Goal: Check status

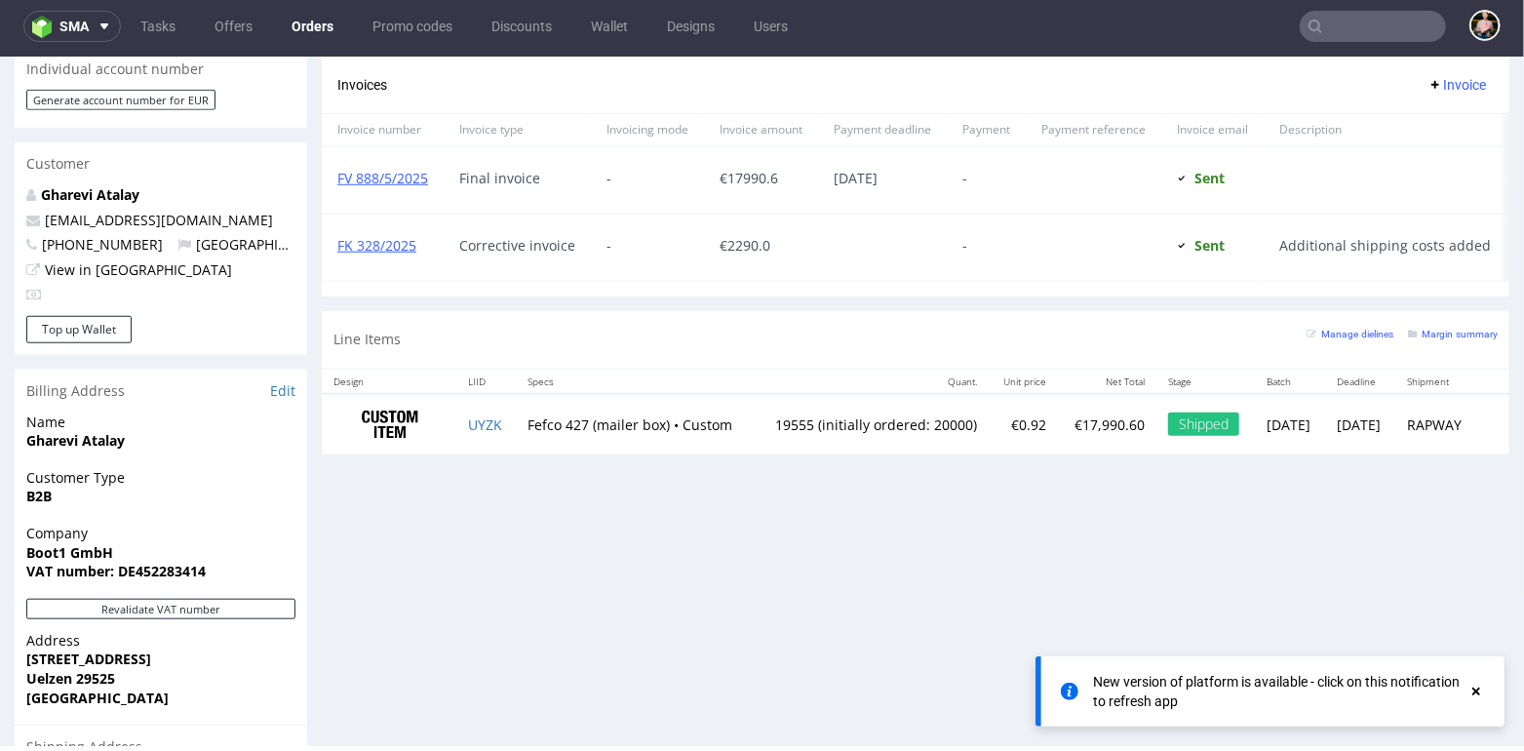
scroll to position [109, 0]
click at [1483, 691] on icon at bounding box center [1477, 692] width 18 height 16
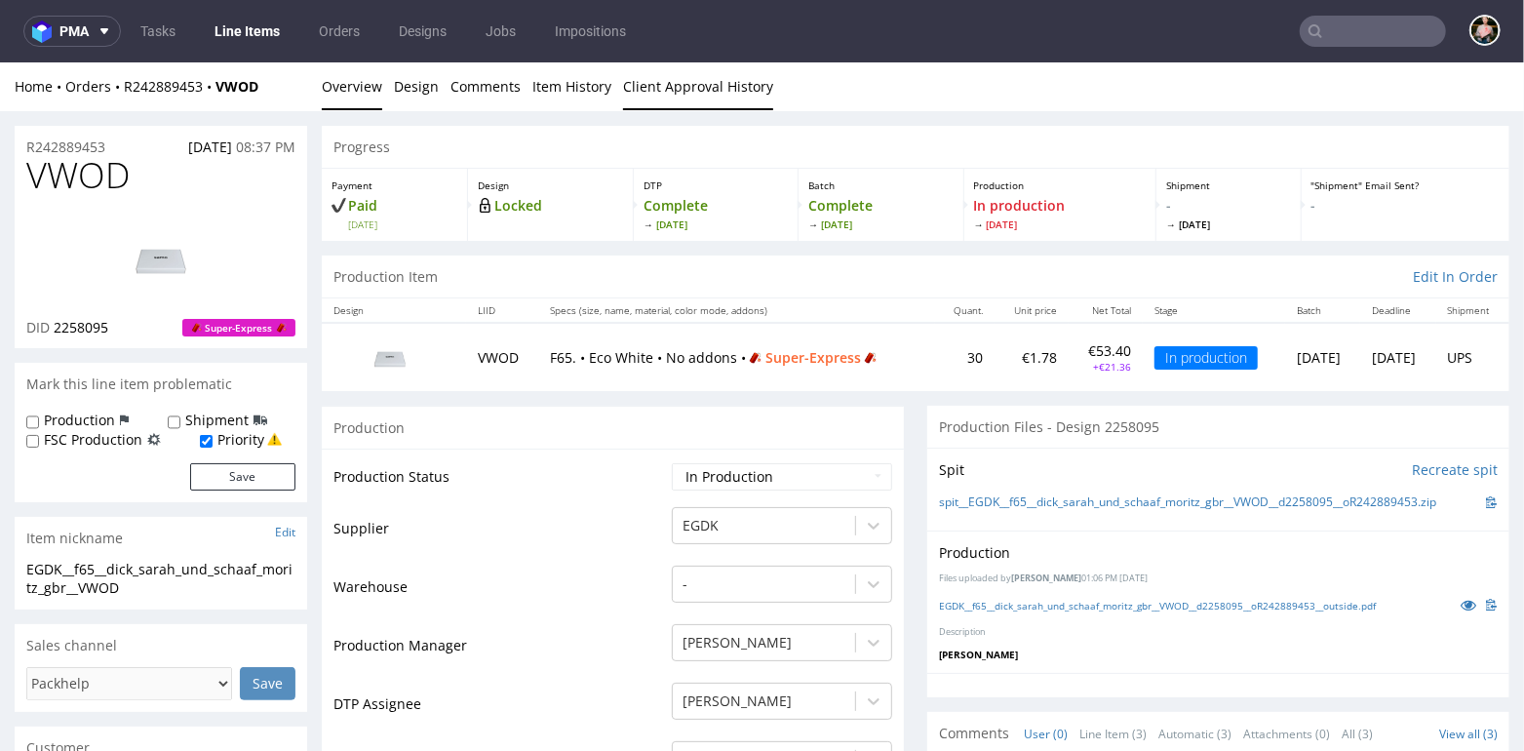
click at [705, 76] on link "Client Approval History" at bounding box center [698, 85] width 150 height 48
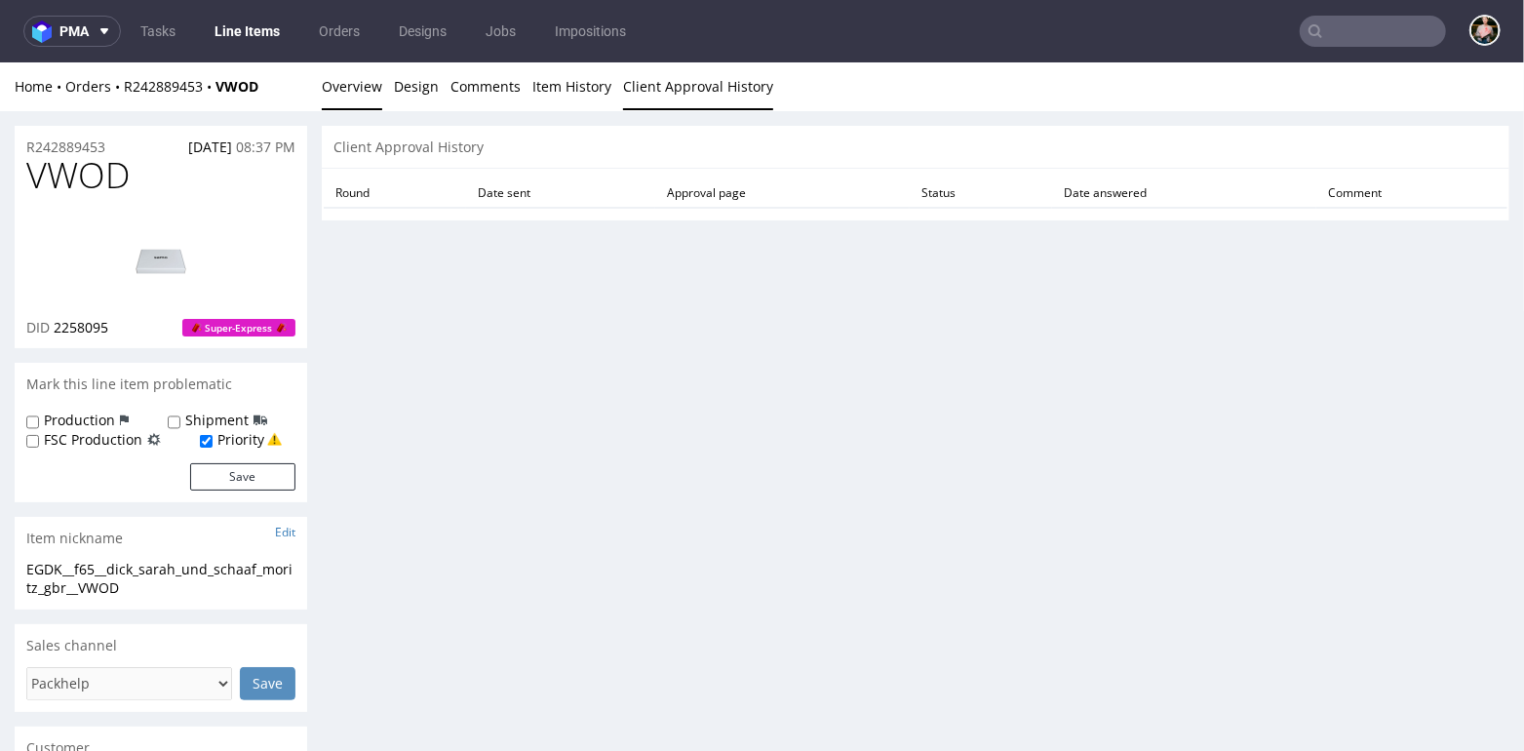
click at [350, 85] on link "Overview" at bounding box center [352, 85] width 60 height 48
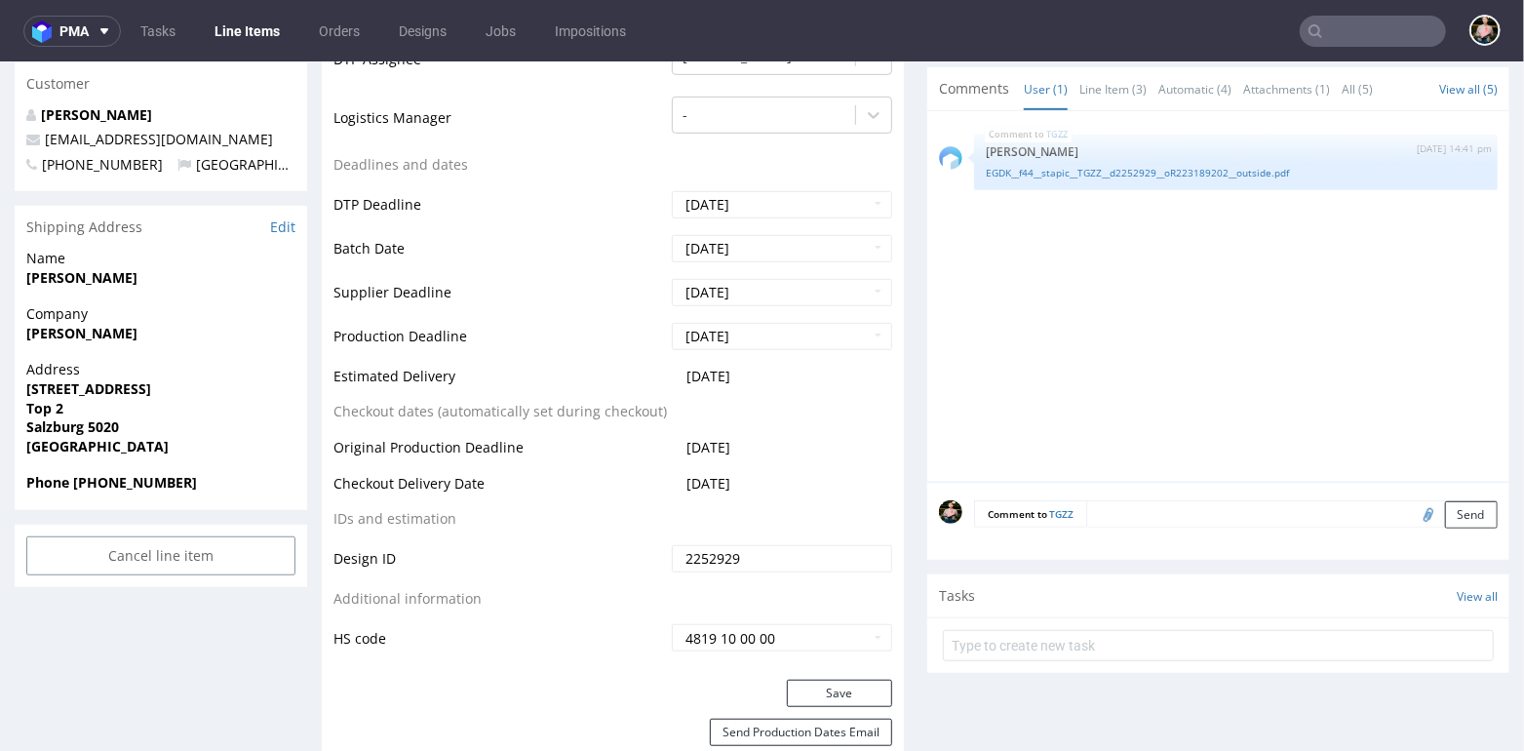
scroll to position [646, 0]
drag, startPoint x: 332, startPoint y: 477, endPoint x: 796, endPoint y: 494, distance: 464.5
click at [796, 494] on div "Production Status Waiting for Artwork Waiting for Diecut Waiting for Mockup Wai…" at bounding box center [613, 240] width 582 height 876
click at [796, 494] on td "2025-09-22" at bounding box center [779, 488] width 225 height 36
drag, startPoint x: 768, startPoint y: 475, endPoint x: 335, endPoint y: 479, distance: 433.0
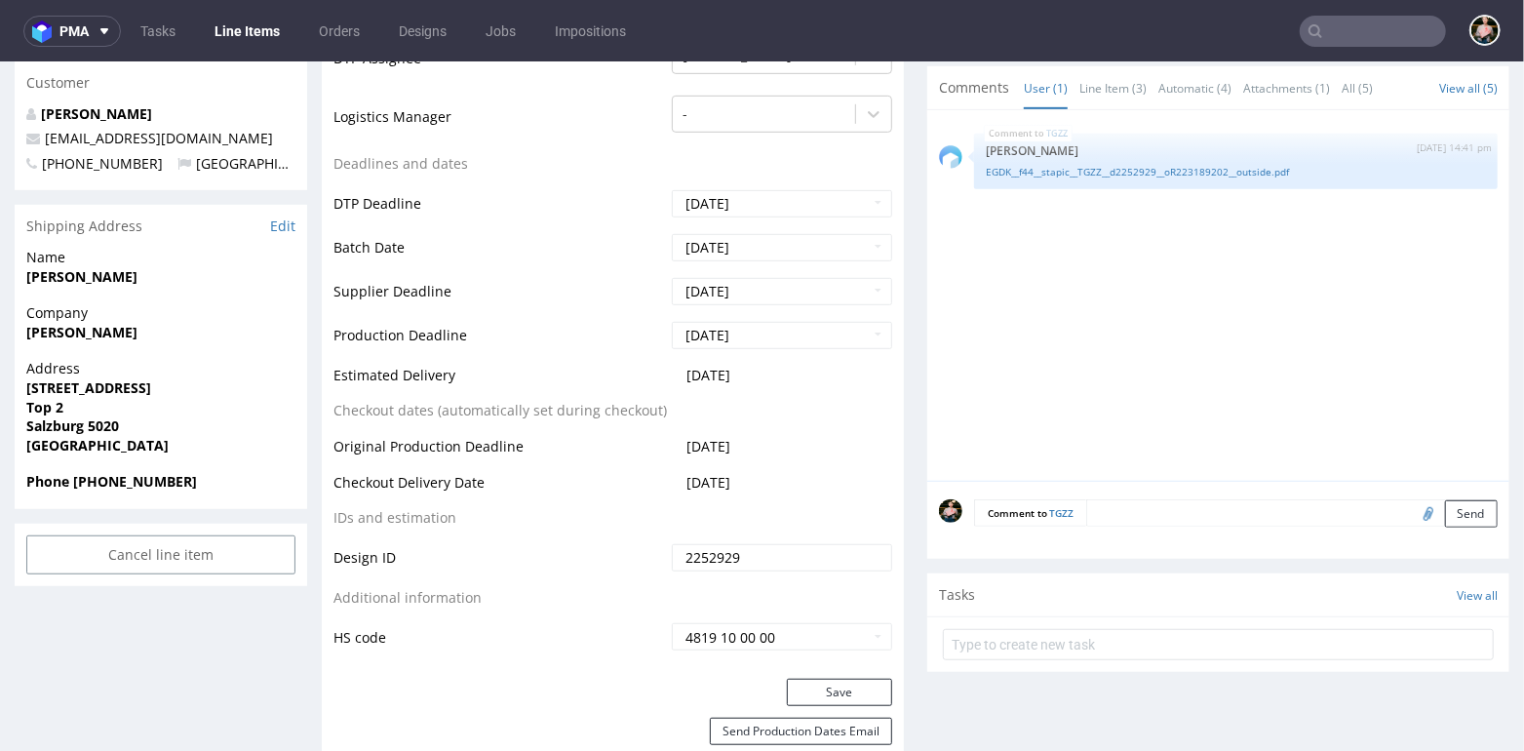
click at [335, 480] on tr "Checkout Delivery Date 2025-09-22" at bounding box center [613, 488] width 559 height 36
copy tr "Checkout Delivery Date 2025-09-22"
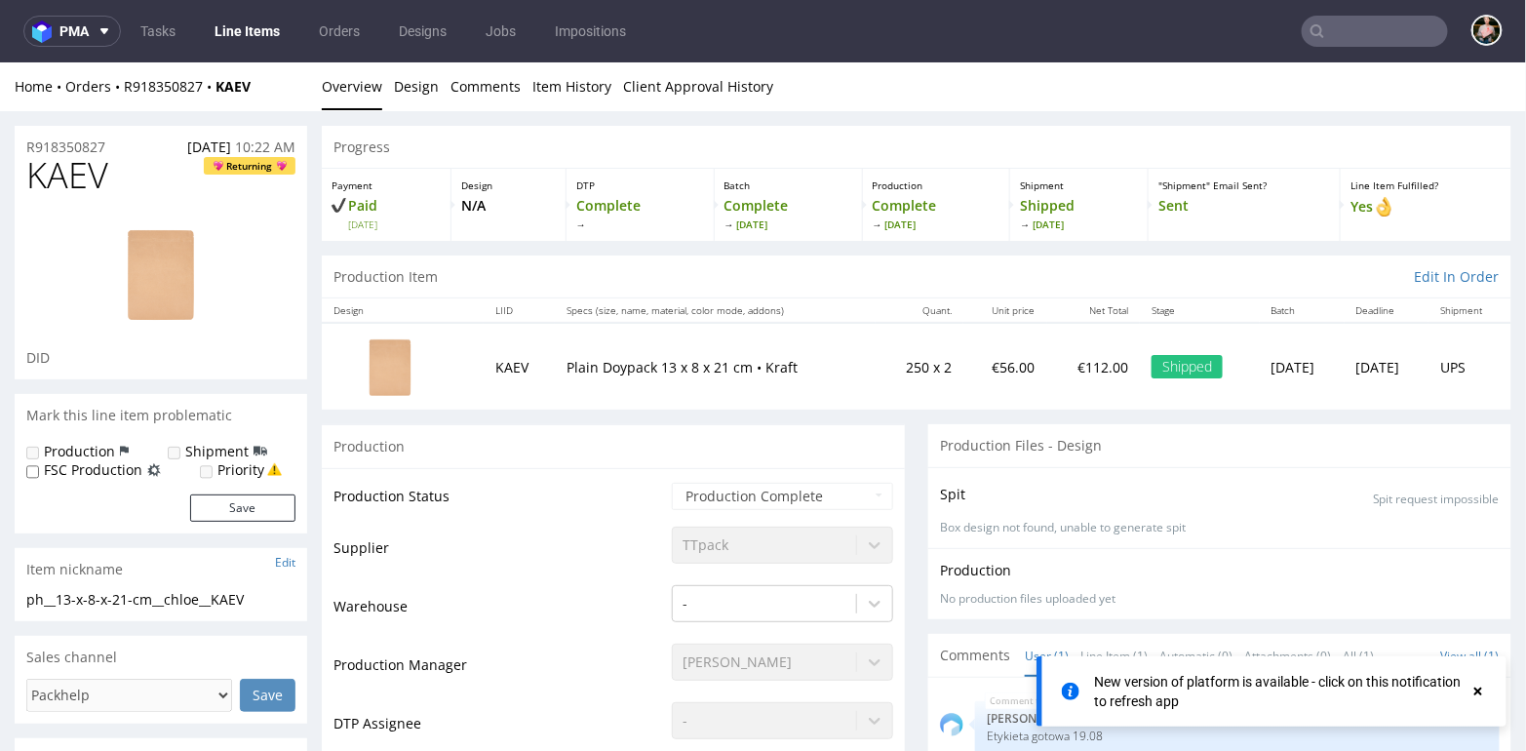
scroll to position [1535, 0]
